Goal: Task Accomplishment & Management: Manage account settings

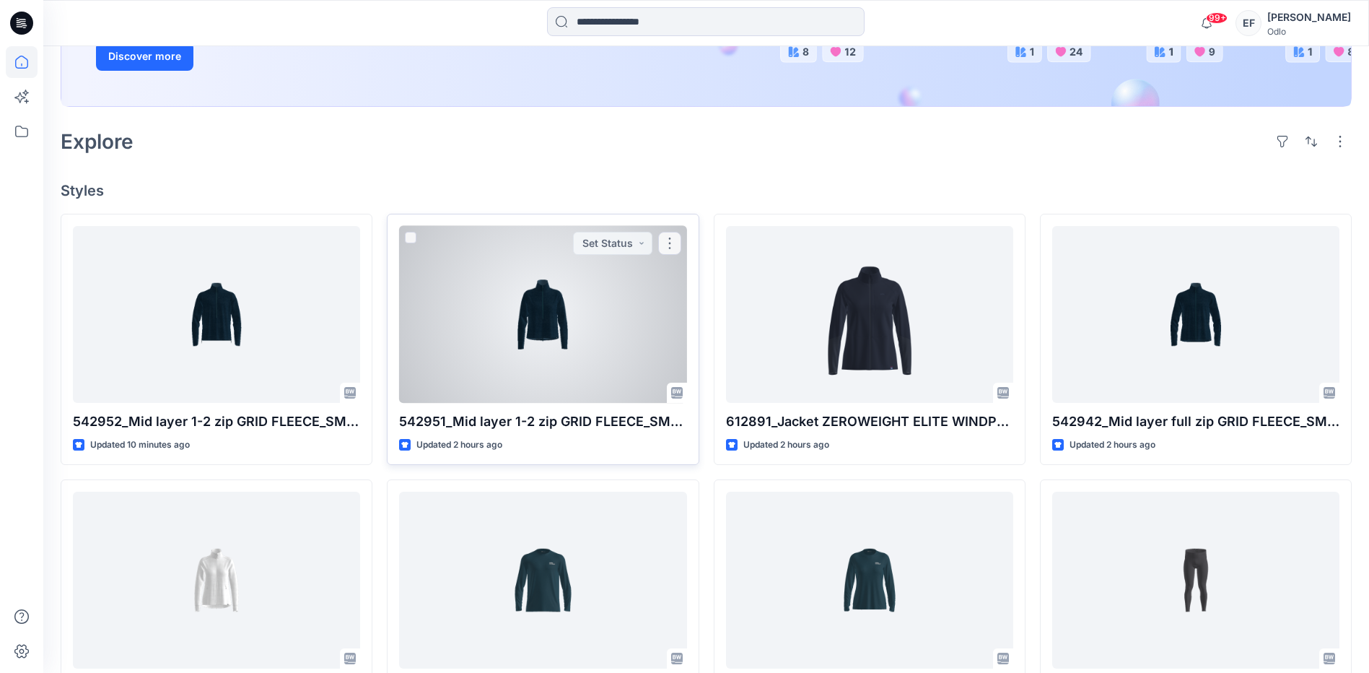
scroll to position [289, 0]
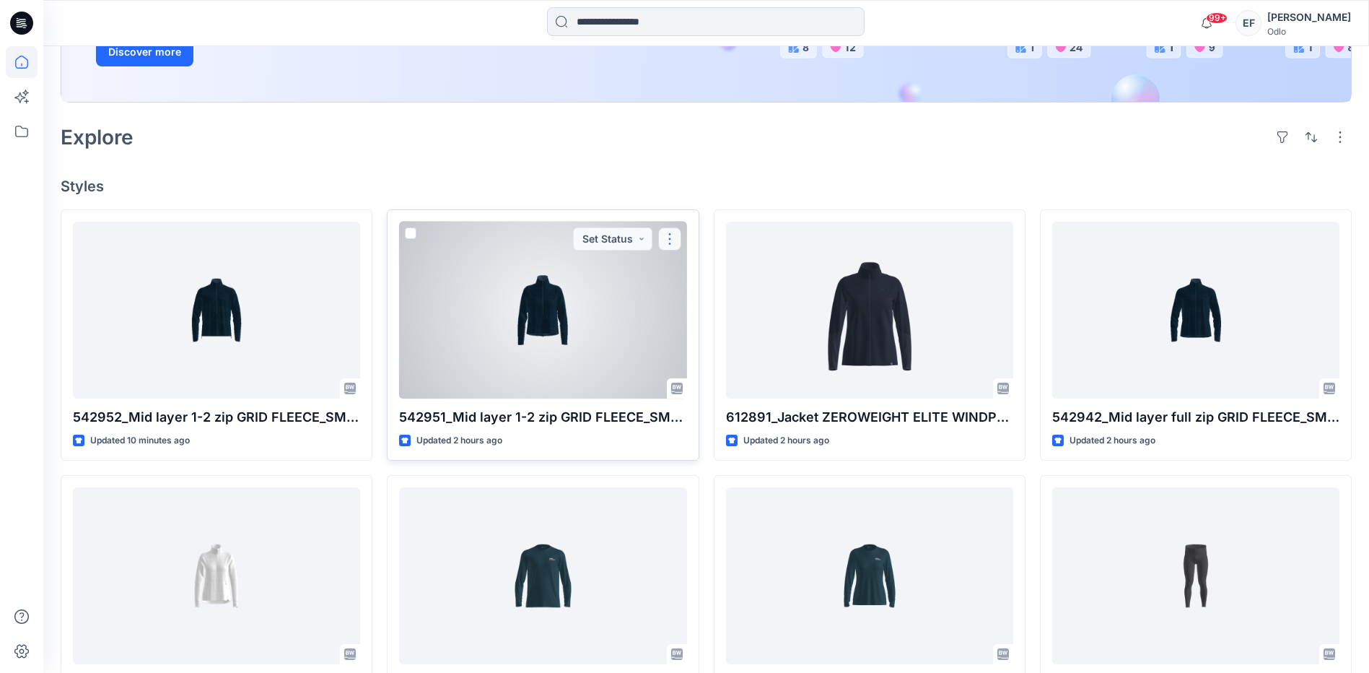
click at [671, 242] on button "button" at bounding box center [669, 238] width 23 height 23
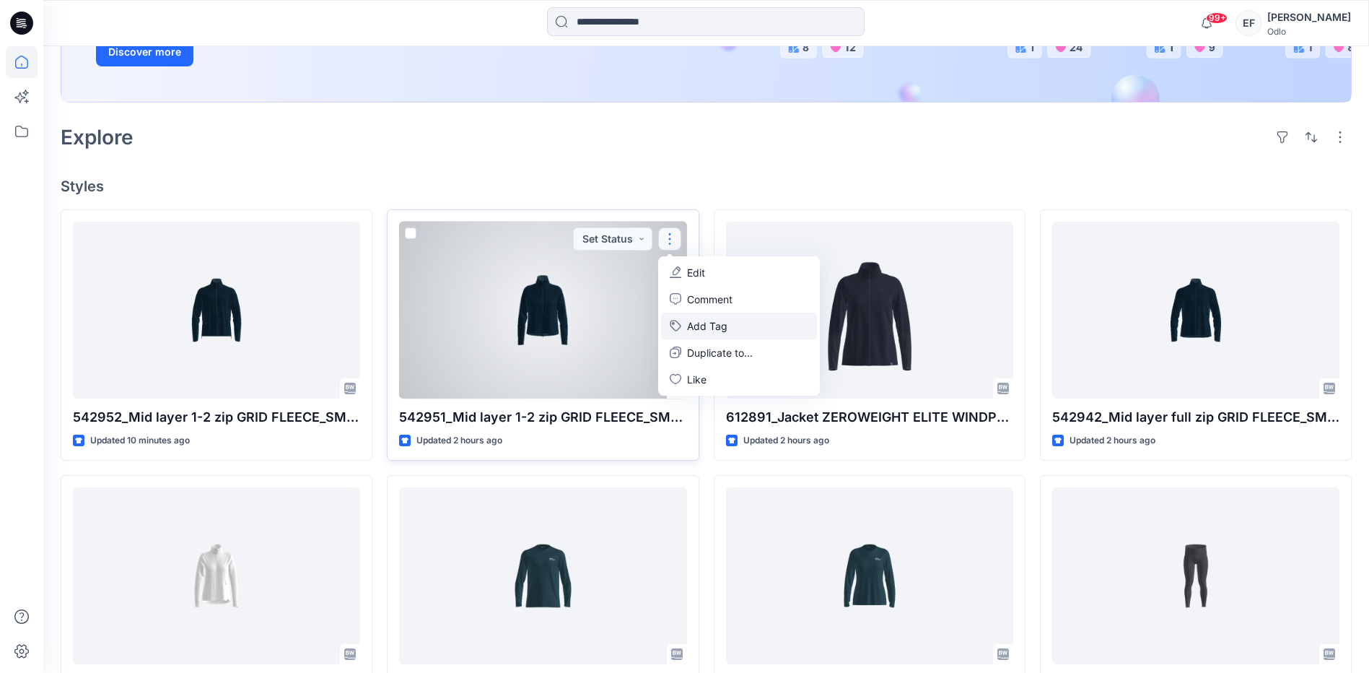
click at [721, 328] on button "Add Tag" at bounding box center [739, 325] width 156 height 27
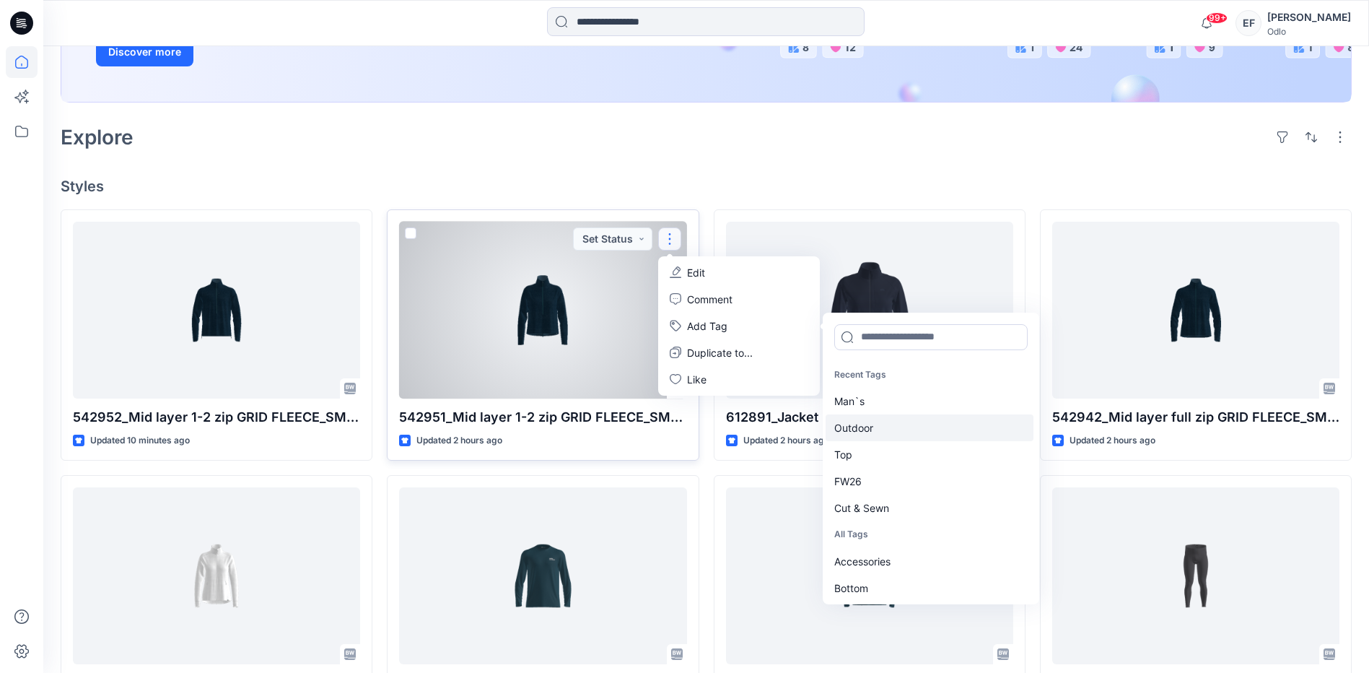
click at [901, 427] on div "Outdoor" at bounding box center [930, 427] width 208 height 27
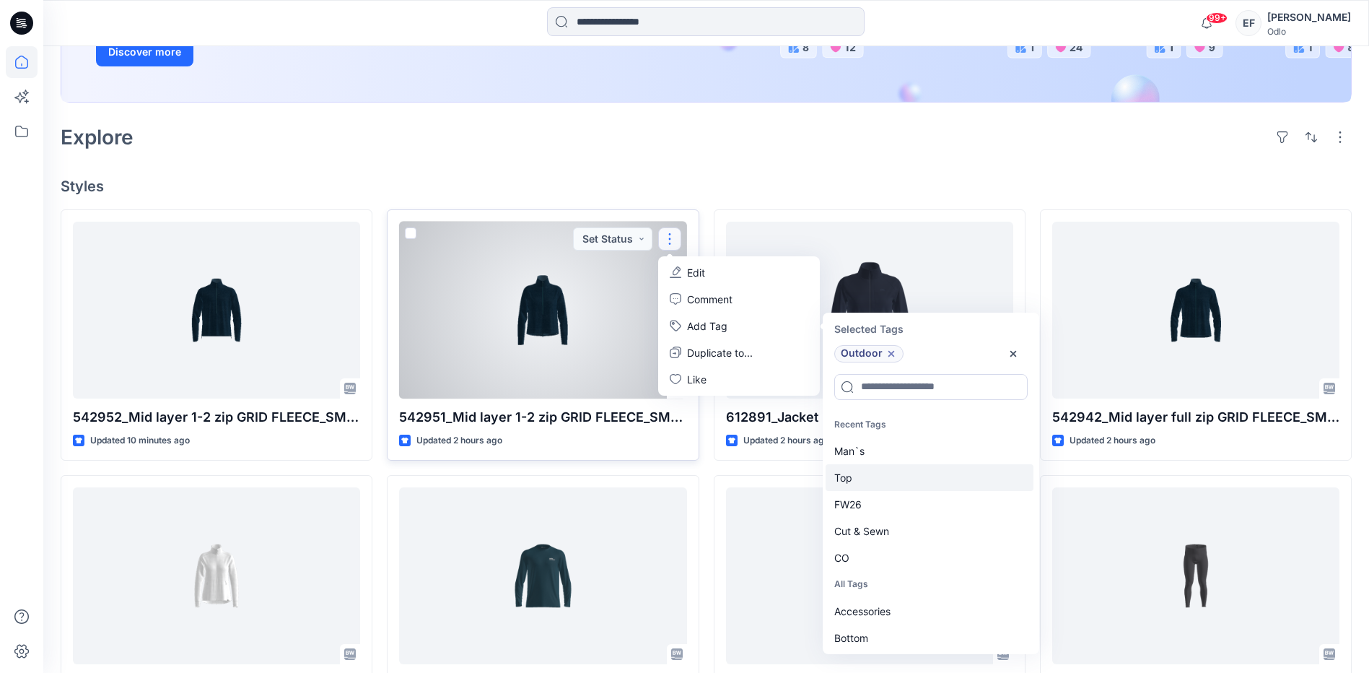
click at [878, 474] on div "Top" at bounding box center [930, 477] width 208 height 27
click at [878, 476] on div "FW26" at bounding box center [930, 477] width 208 height 27
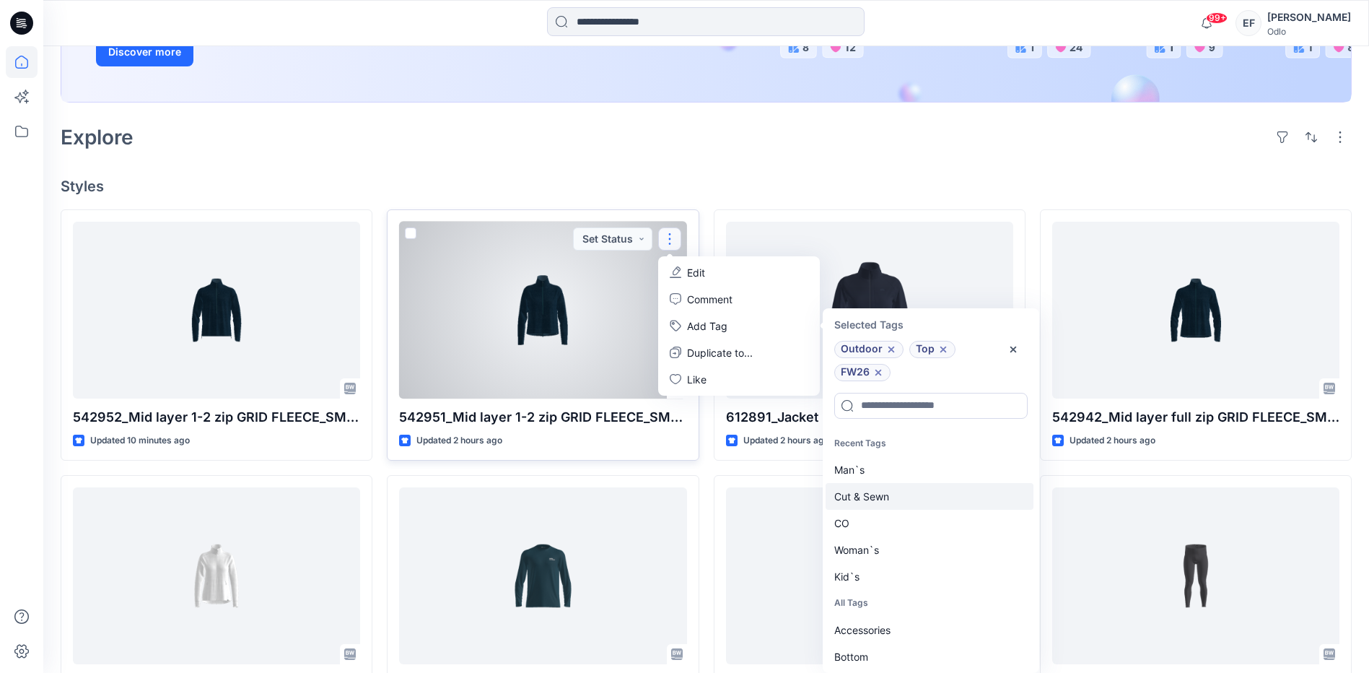
click at [875, 493] on div "Cut & Sewn" at bounding box center [930, 496] width 208 height 27
click at [872, 497] on div "CO" at bounding box center [930, 496] width 208 height 27
click at [872, 497] on div "Woman`s" at bounding box center [930, 496] width 208 height 27
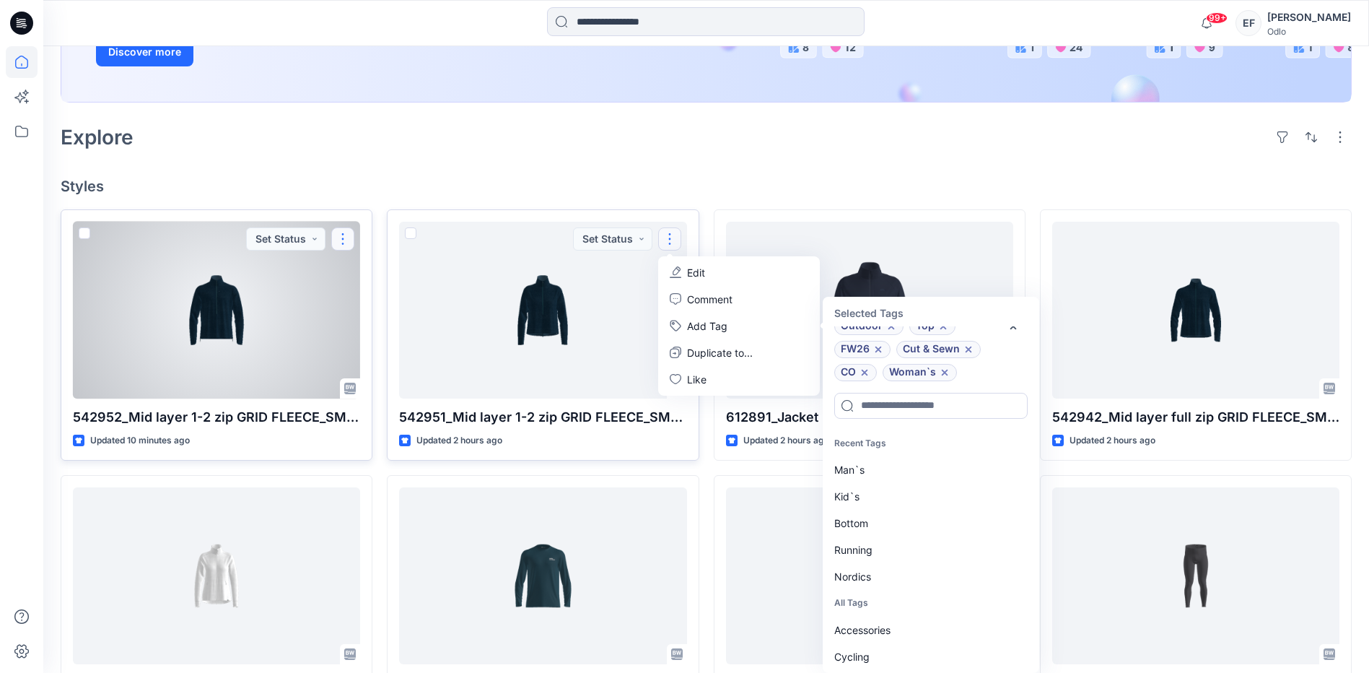
click at [344, 245] on button "button" at bounding box center [342, 238] width 23 height 23
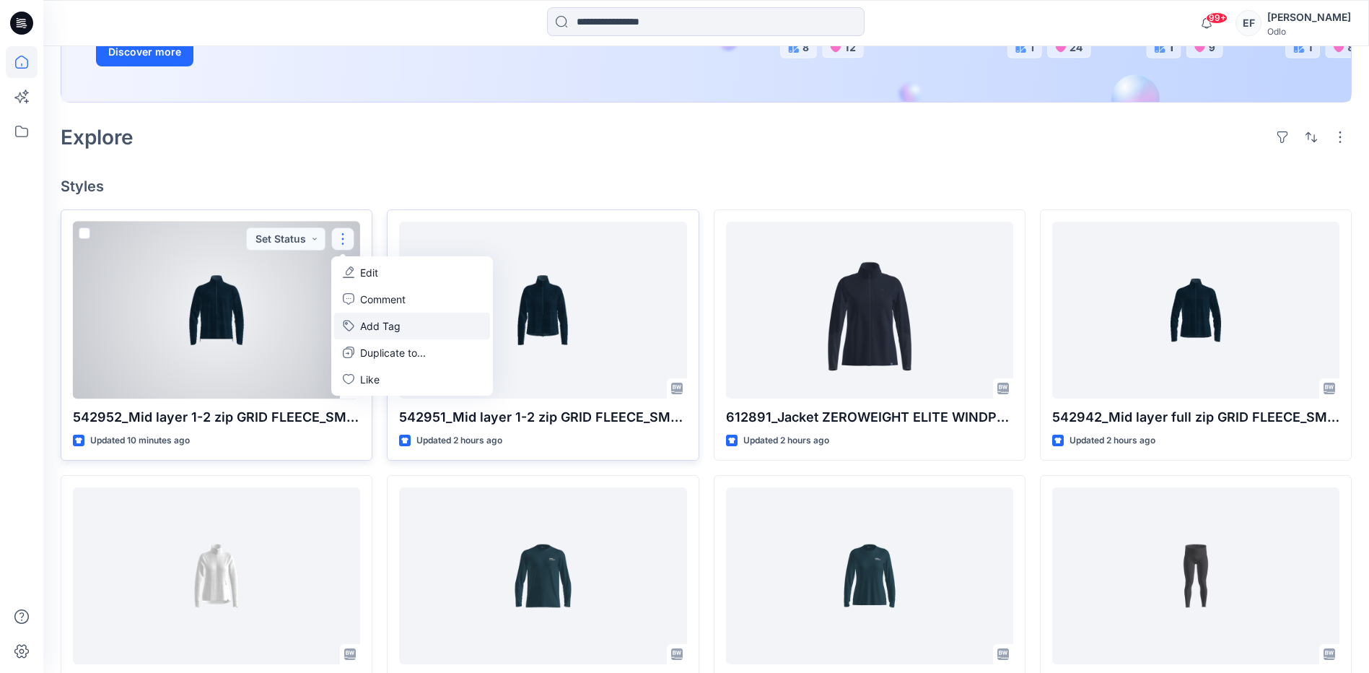
click at [406, 326] on button "Add Tag" at bounding box center [412, 325] width 156 height 27
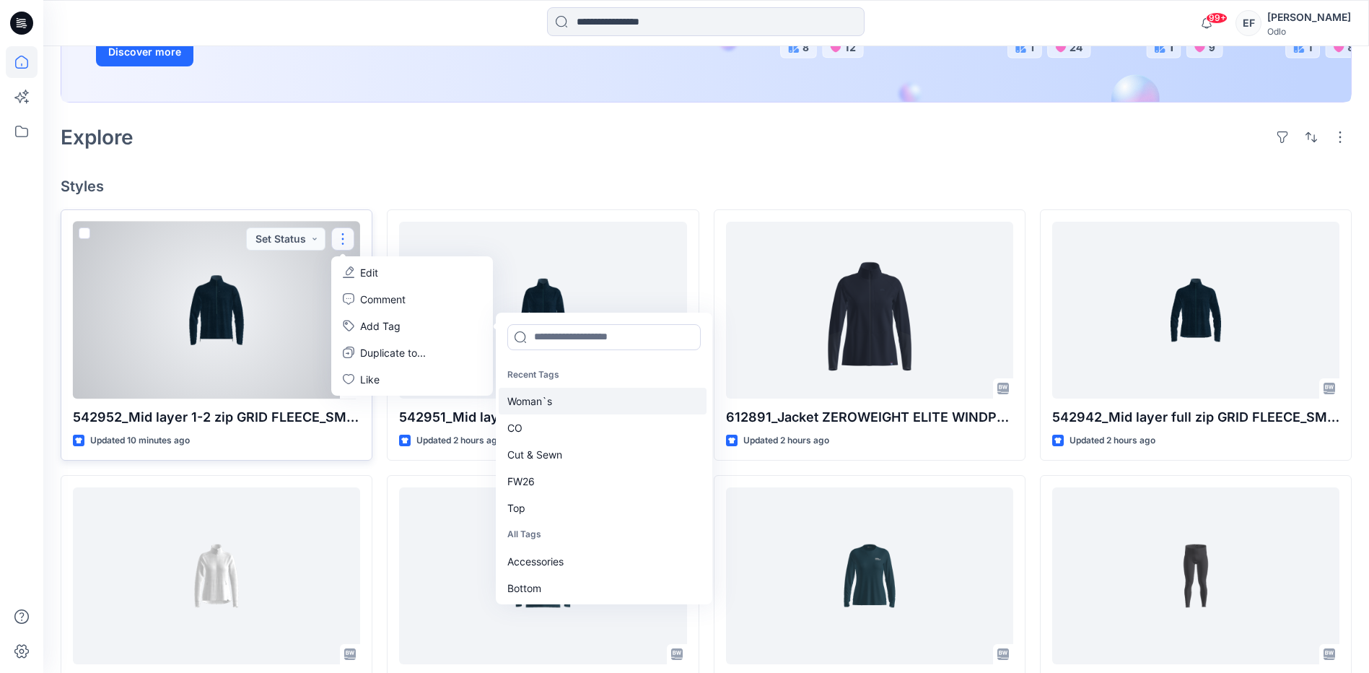
click at [519, 400] on div "Woman`s" at bounding box center [603, 401] width 208 height 27
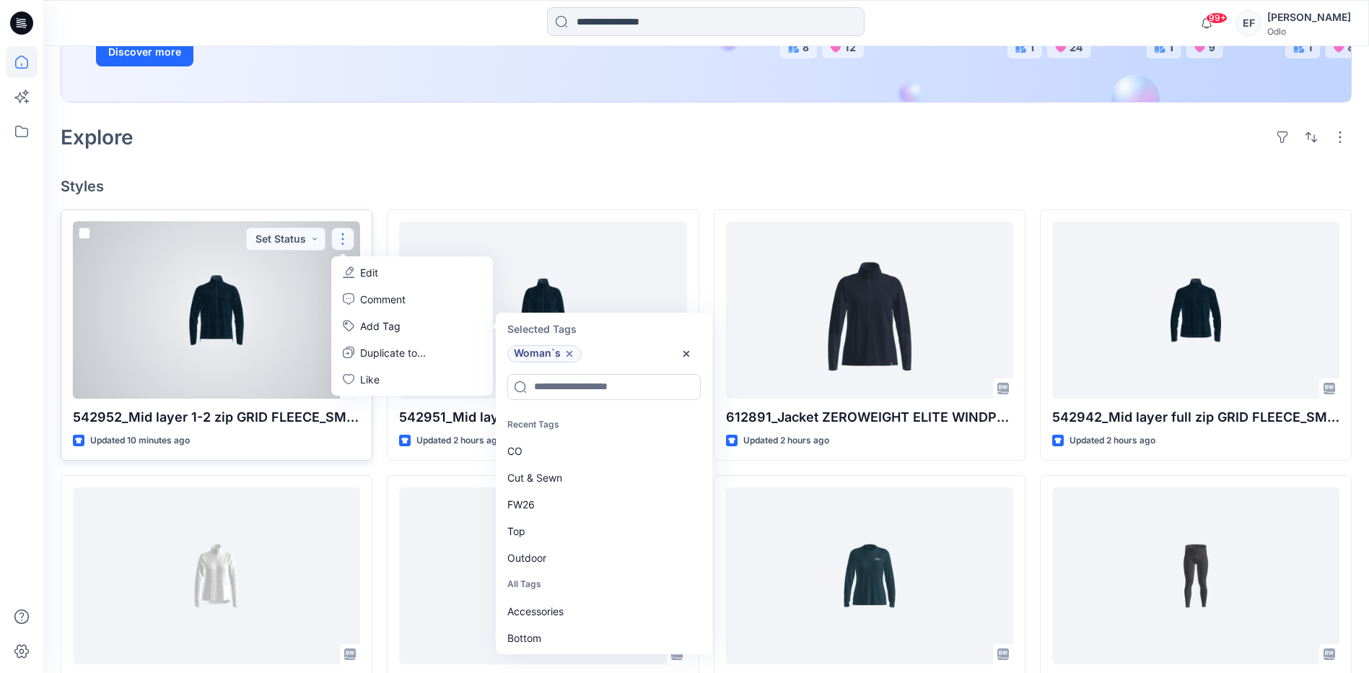
click at [571, 351] on icon at bounding box center [570, 353] width 6 height 6
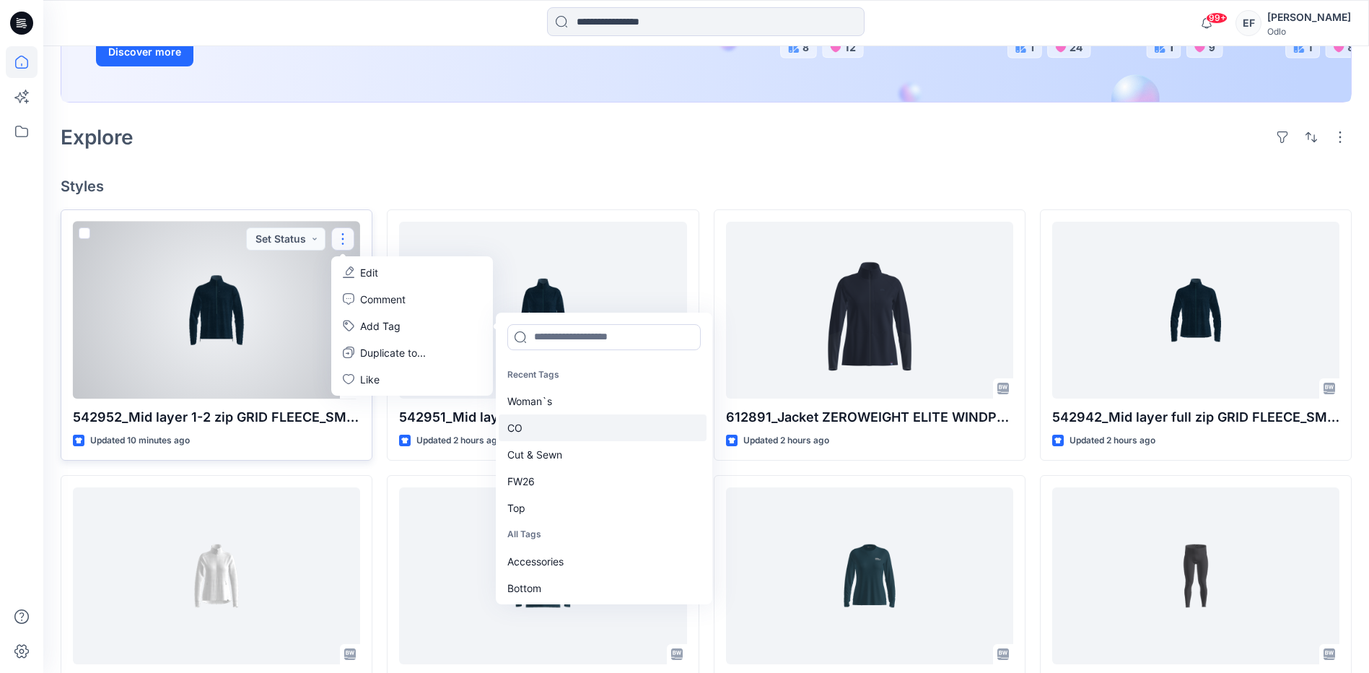
click at [538, 429] on div "CO" at bounding box center [603, 427] width 208 height 27
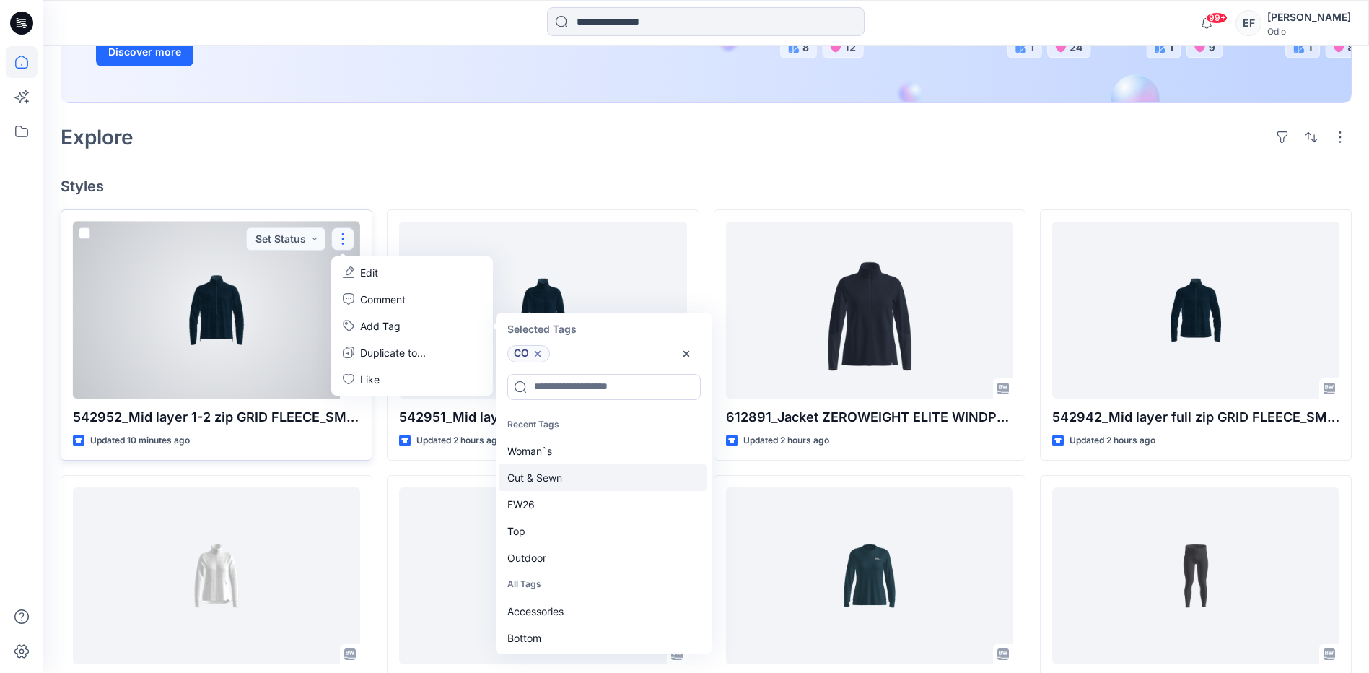
click at [537, 476] on div "Cut & Sewn" at bounding box center [603, 477] width 208 height 27
click at [537, 476] on div "FW26" at bounding box center [603, 477] width 208 height 27
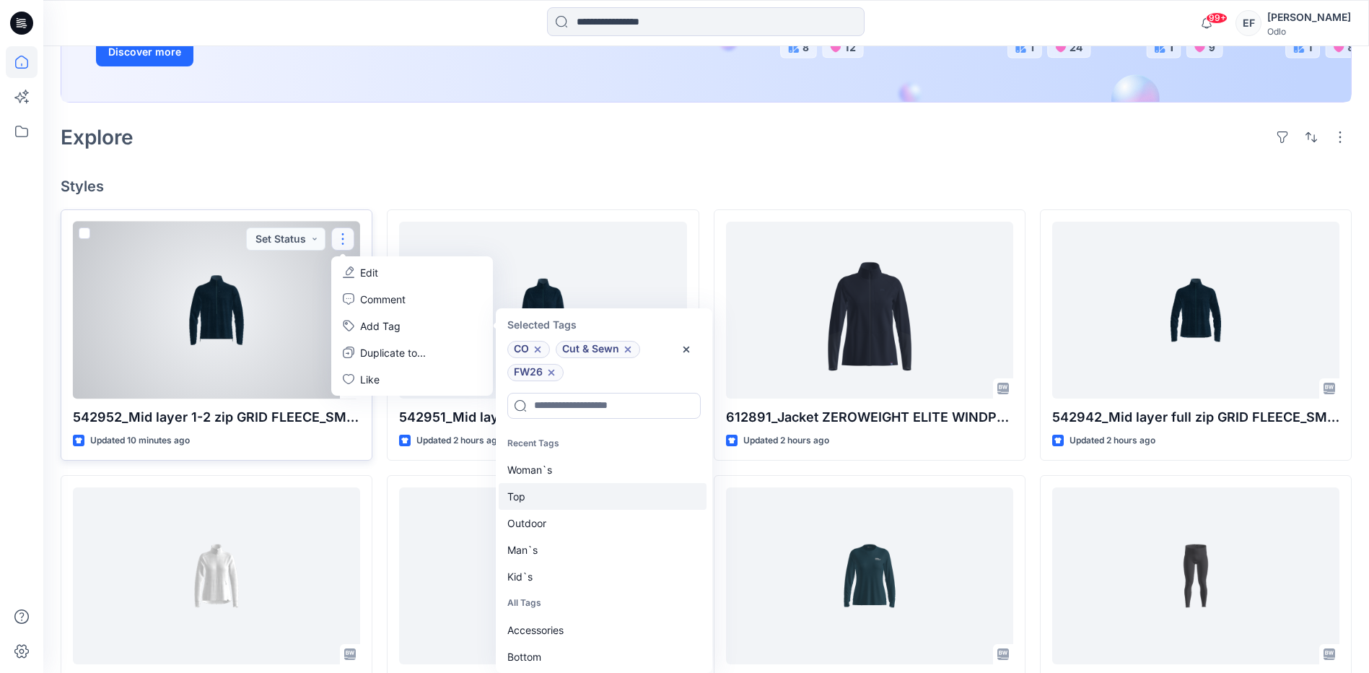
click at [533, 496] on div "Top" at bounding box center [603, 496] width 208 height 27
click at [529, 495] on div "Outdoor" at bounding box center [603, 496] width 208 height 27
click at [527, 496] on div "Man`s" at bounding box center [603, 496] width 208 height 27
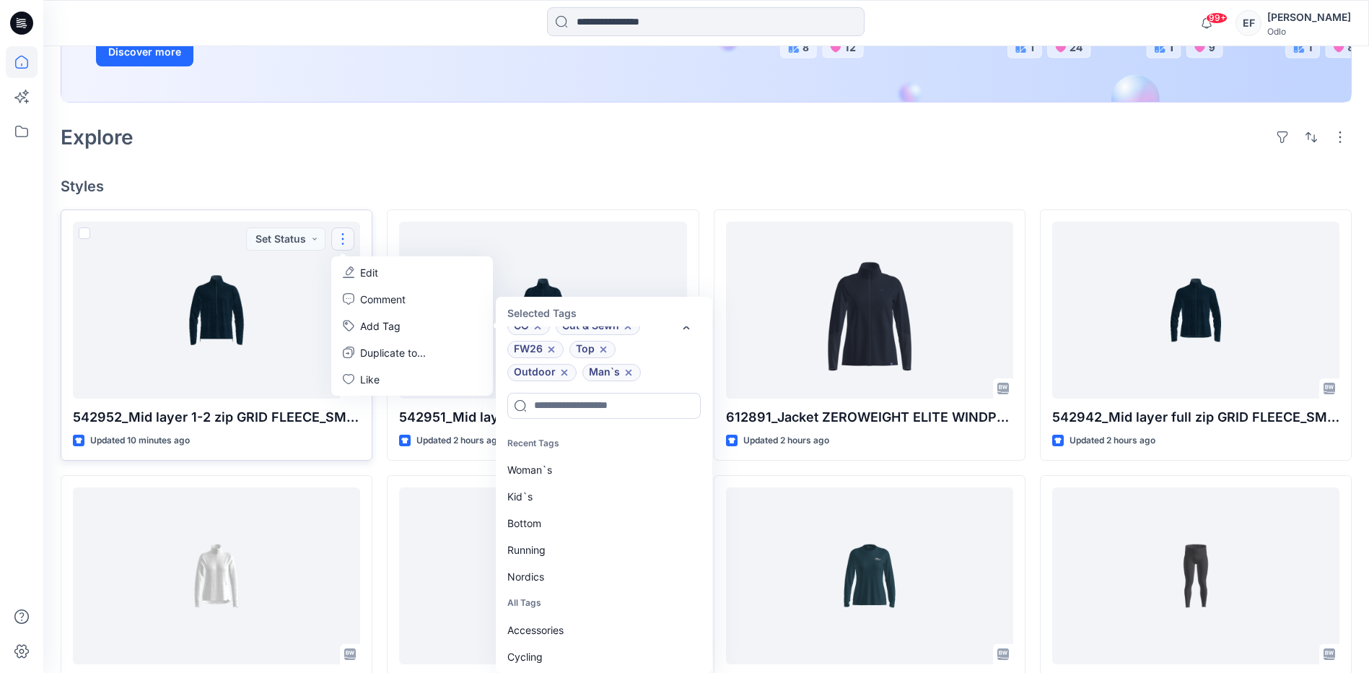
click at [589, 169] on div "Welcome back, [PERSON_NAME] New New Unleash Creativity, Speed Up Development Ex…" at bounding box center [706, 409] width 1326 height 1303
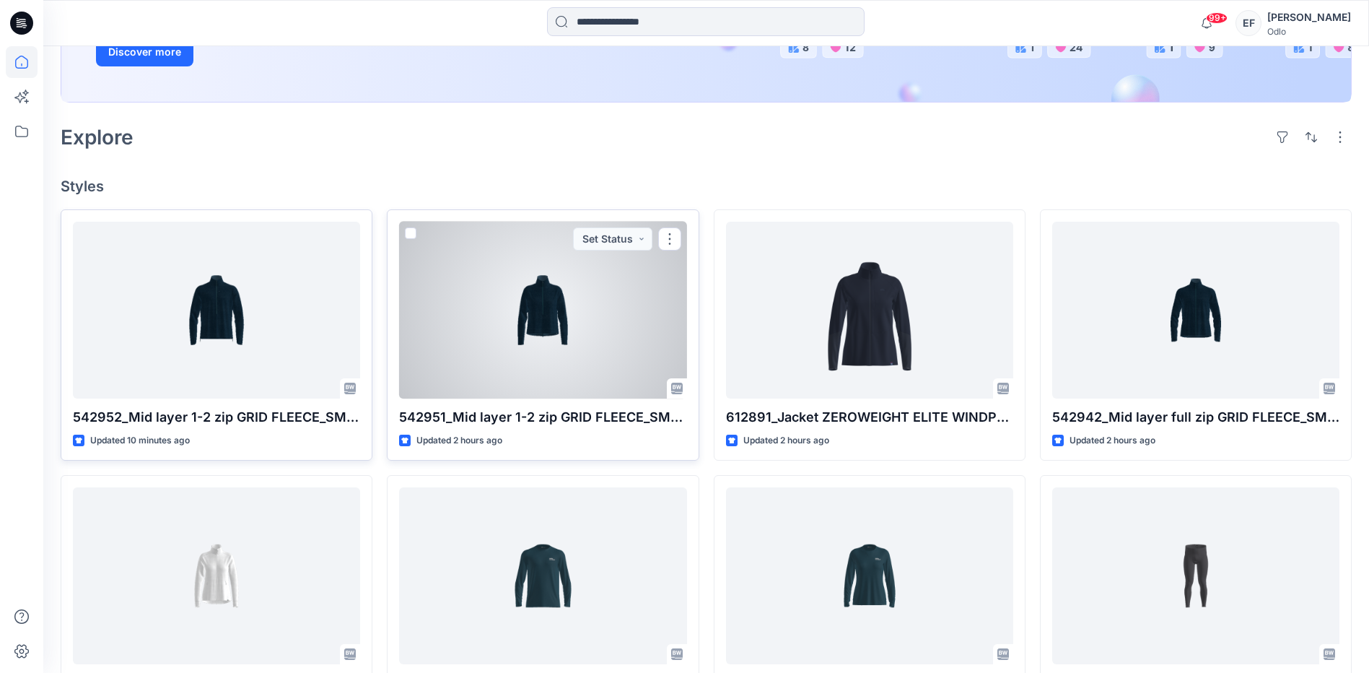
click at [626, 325] on div at bounding box center [542, 310] width 287 height 177
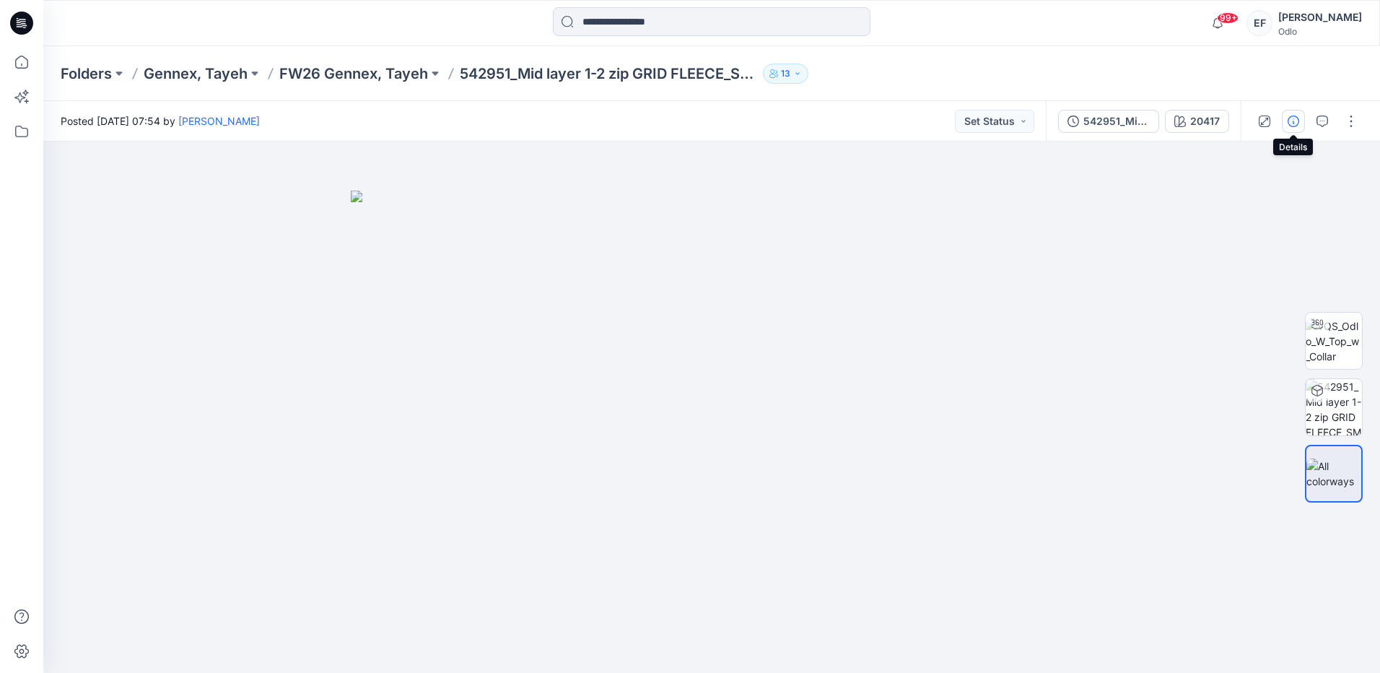
click at [1290, 118] on icon "button" at bounding box center [1293, 121] width 12 height 12
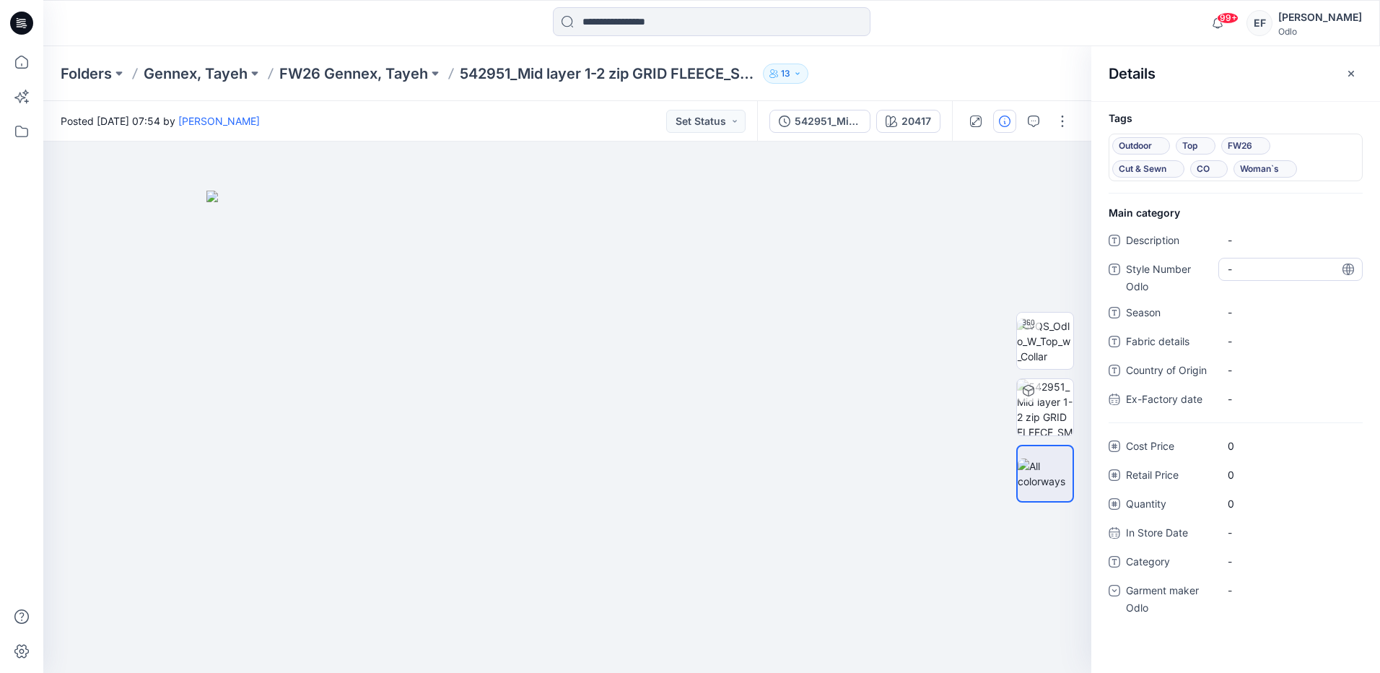
click at [1277, 274] on Odlo "-" at bounding box center [1291, 268] width 126 height 15
type textarea "******"
click at [1279, 312] on span "-" at bounding box center [1291, 312] width 126 height 15
type textarea "****"
click at [1272, 563] on span "-" at bounding box center [1291, 561] width 126 height 15
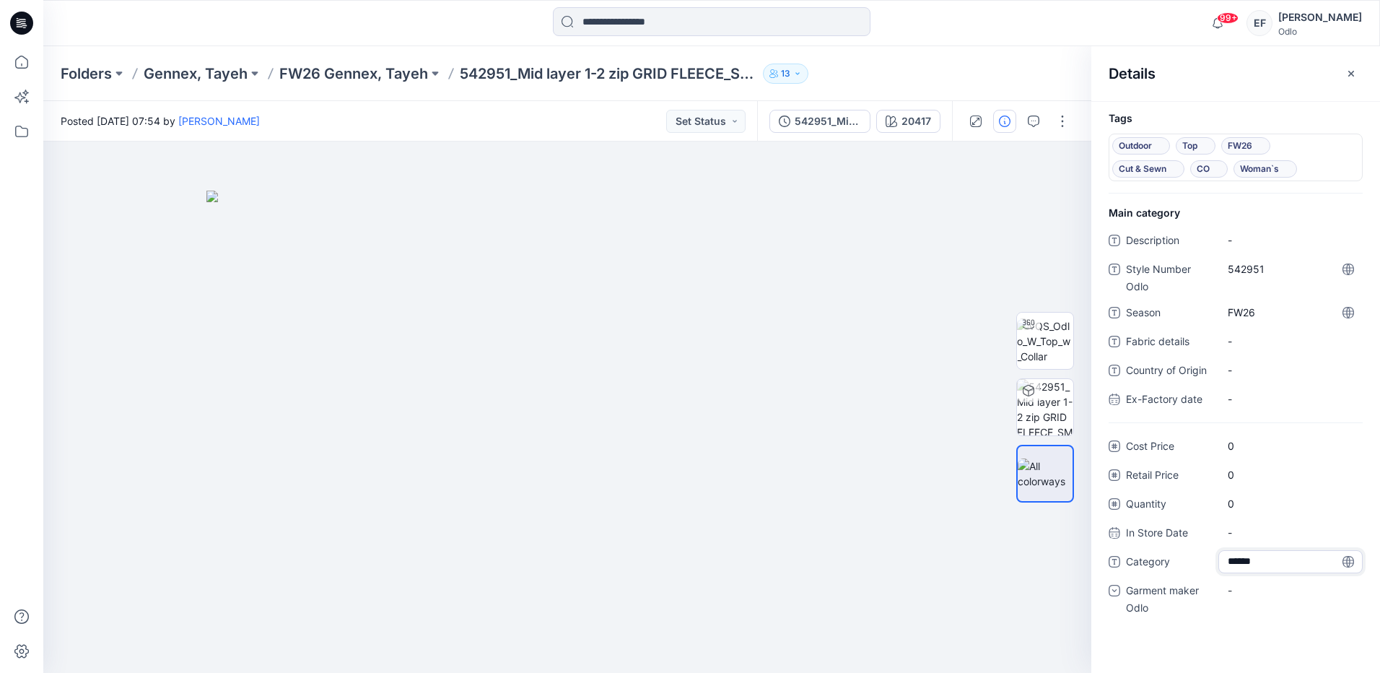
type textarea "*******"
click at [1272, 598] on div "-" at bounding box center [1290, 590] width 144 height 23
click at [1296, 667] on div "Gennex, Tayeh" at bounding box center [1290, 665] width 139 height 29
click at [350, 79] on p "FW26 Gennex, Tayeh" at bounding box center [353, 74] width 149 height 20
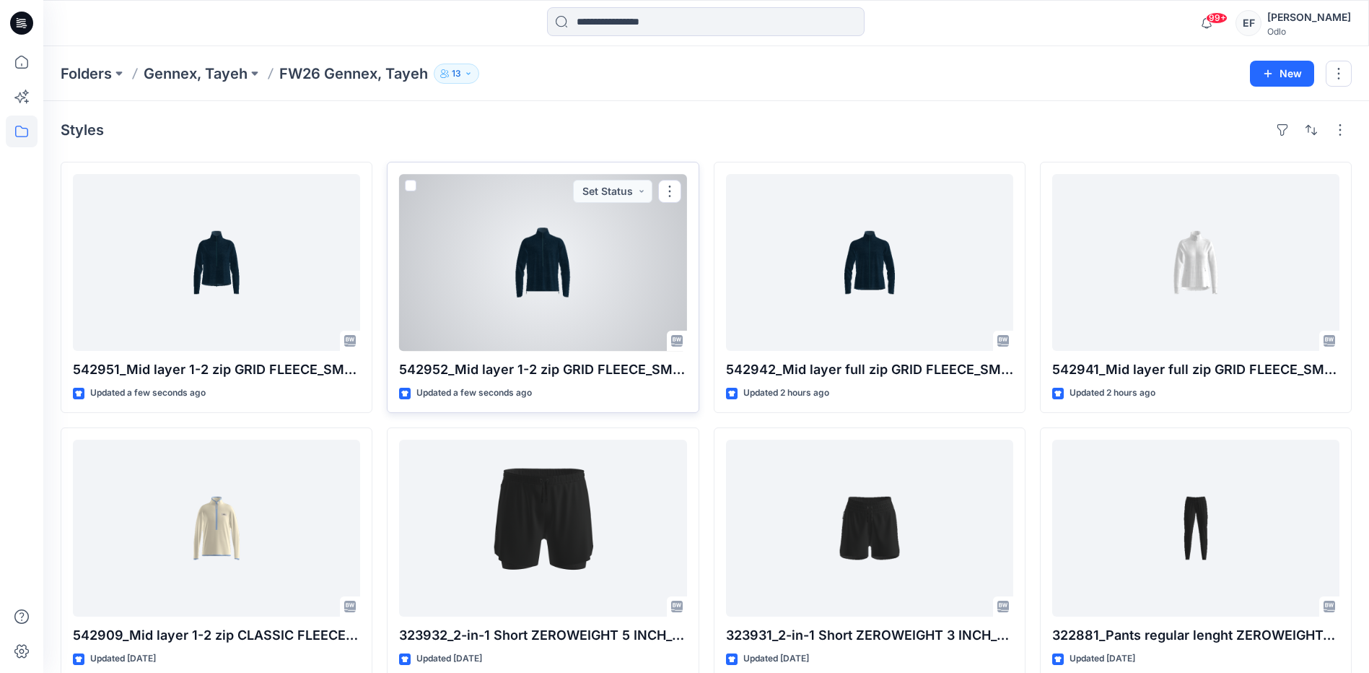
click at [657, 272] on div at bounding box center [542, 262] width 287 height 177
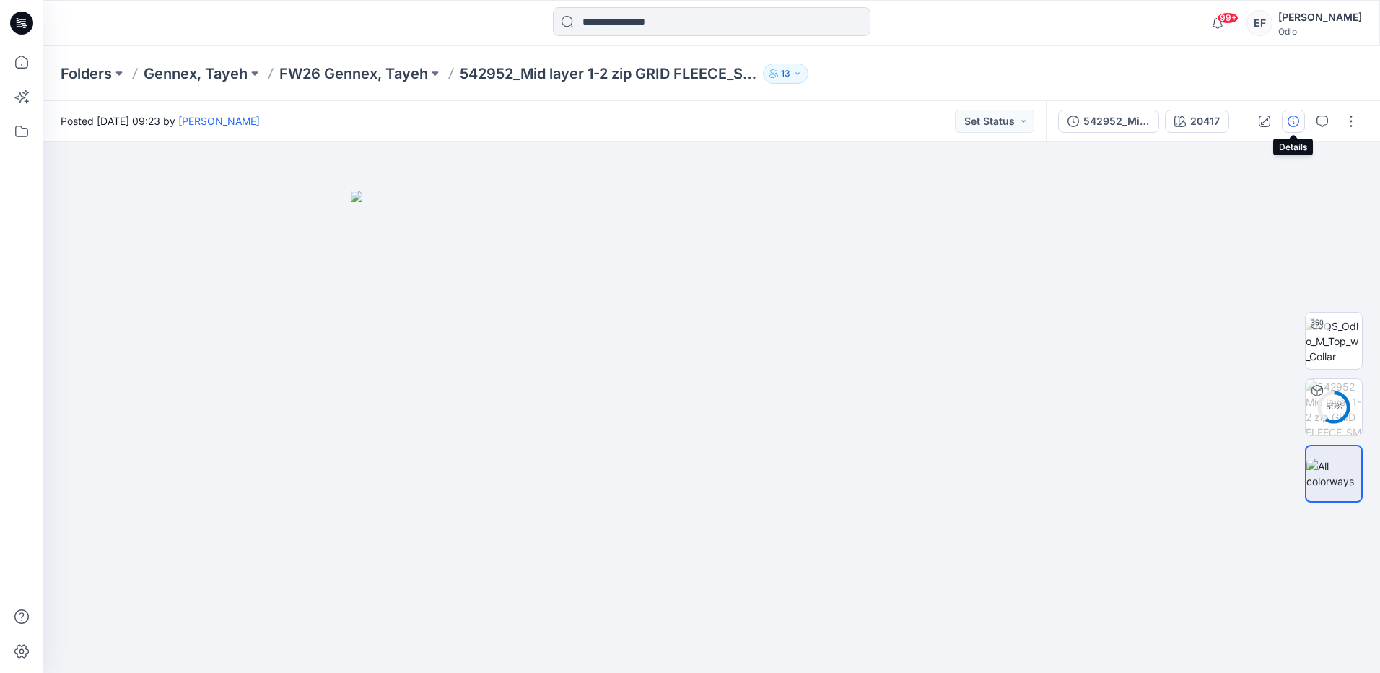
click at [1295, 119] on icon "button" at bounding box center [1293, 121] width 12 height 12
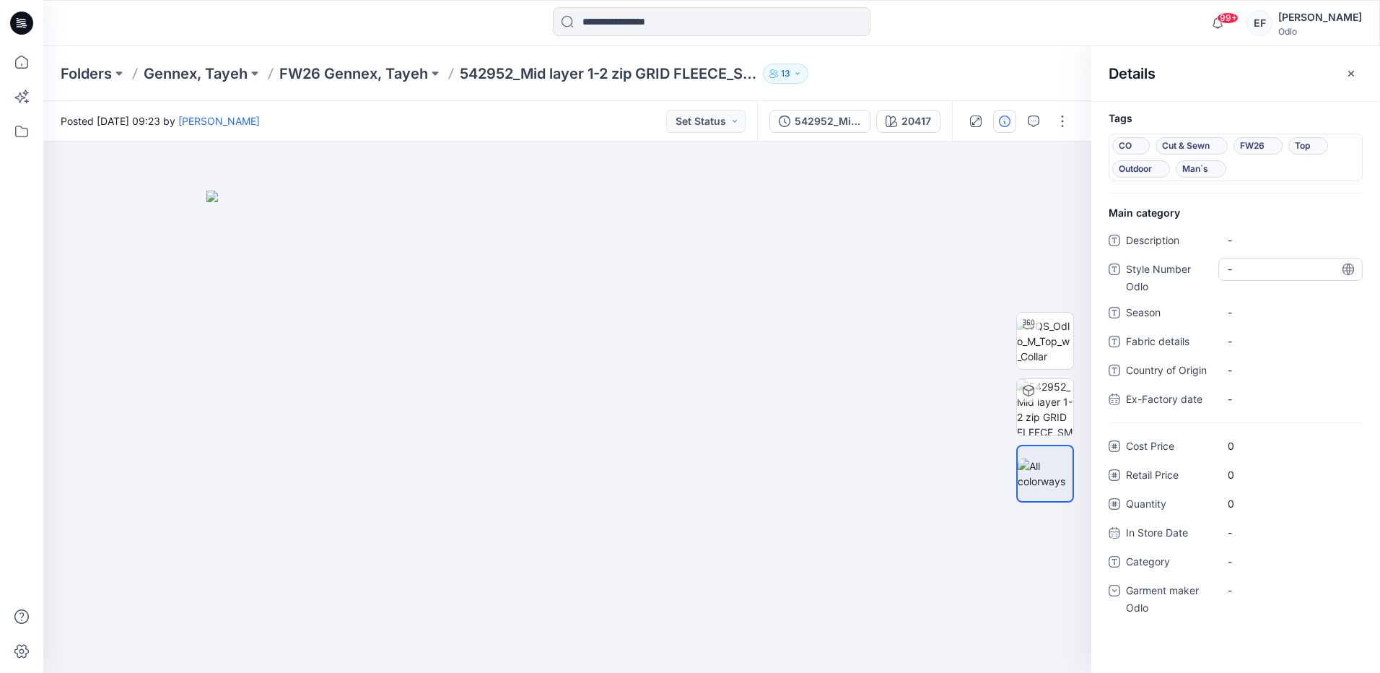
click at [1235, 263] on Odlo "-" at bounding box center [1291, 268] width 126 height 15
type textarea "******"
click at [1296, 313] on span "-" at bounding box center [1291, 312] width 126 height 15
type textarea "****"
click at [1269, 566] on span "-" at bounding box center [1291, 561] width 126 height 15
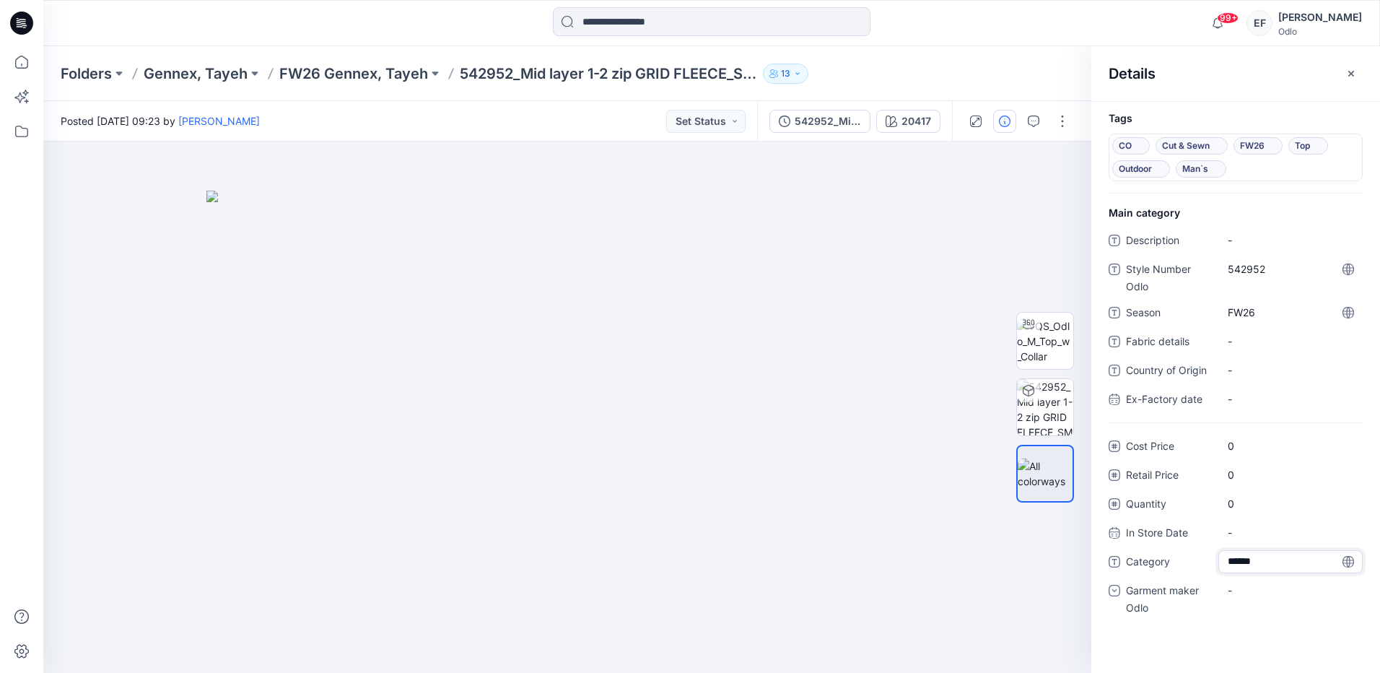
type textarea "*******"
click at [1263, 595] on div "-" at bounding box center [1290, 590] width 144 height 23
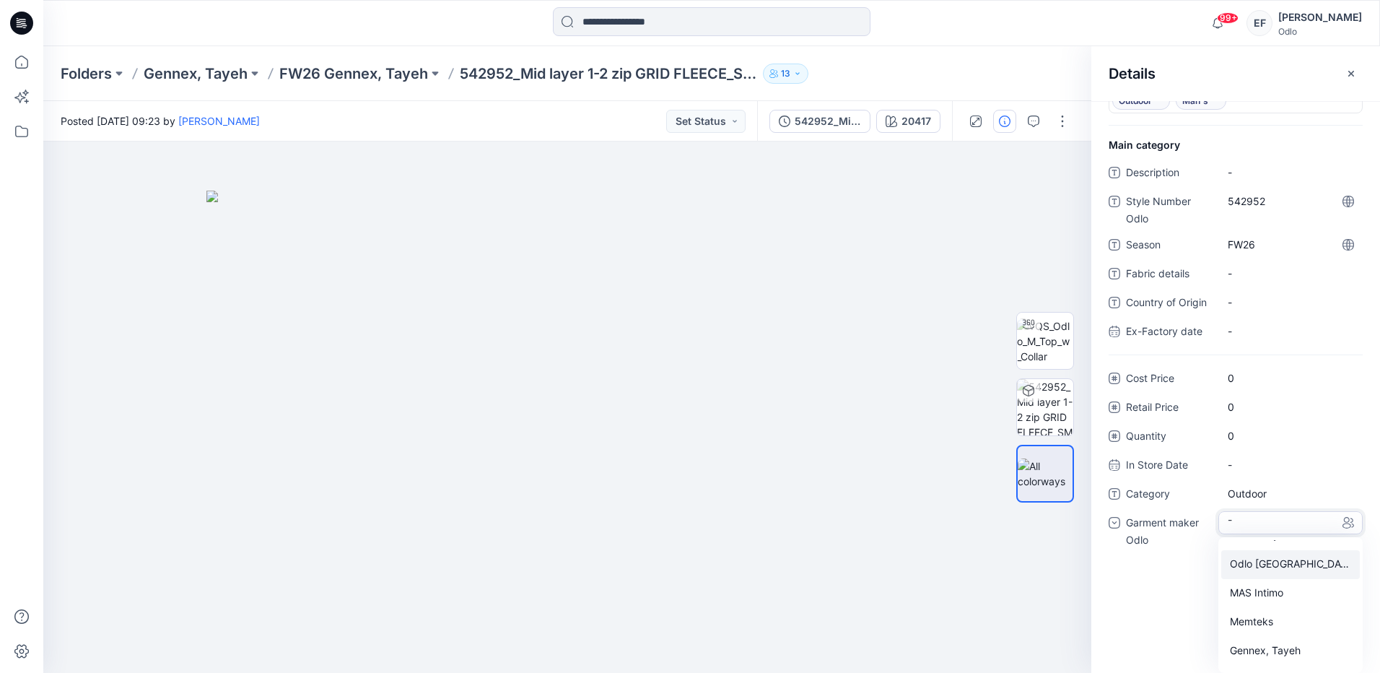
scroll to position [72, 0]
click at [1261, 618] on div "Gennex, Tayeh" at bounding box center [1290, 626] width 139 height 29
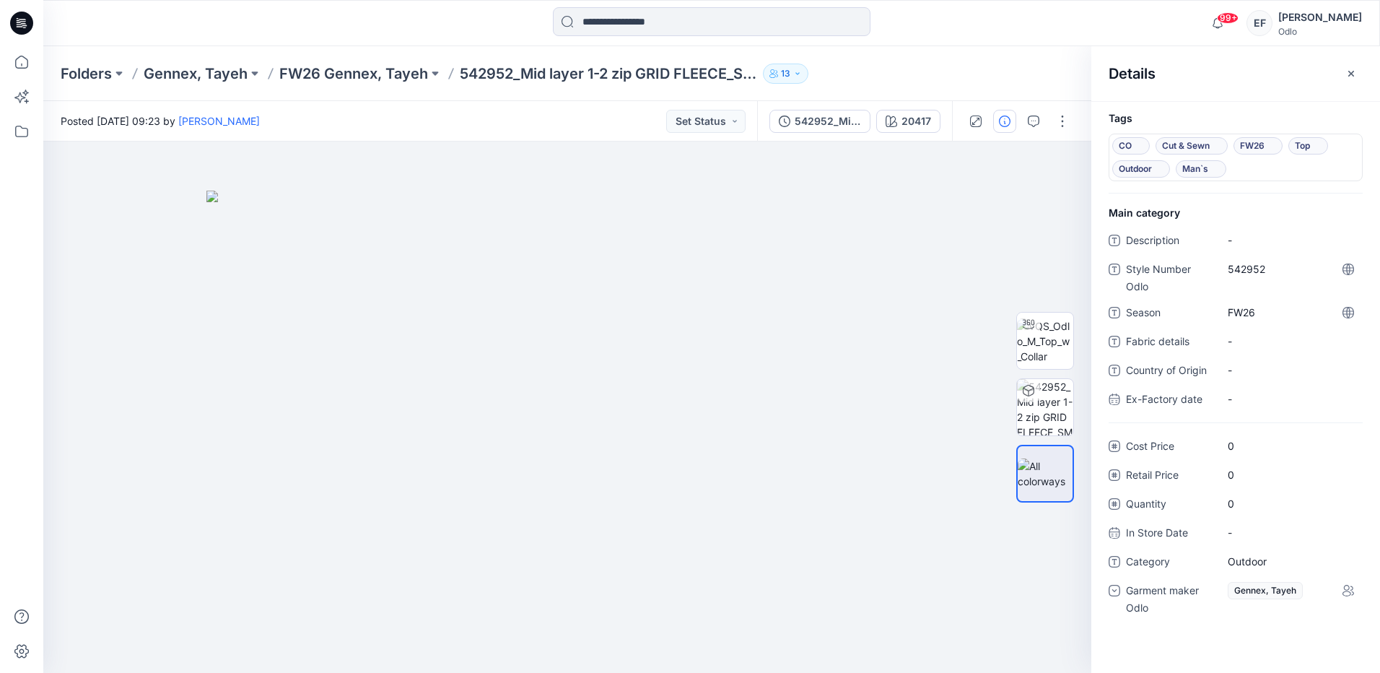
click at [362, 19] on div at bounding box center [210, 23] width 334 height 32
click at [352, 74] on p "FW26 Gennex, Tayeh" at bounding box center [353, 74] width 149 height 20
